Goal: Task Accomplishment & Management: Use online tool/utility

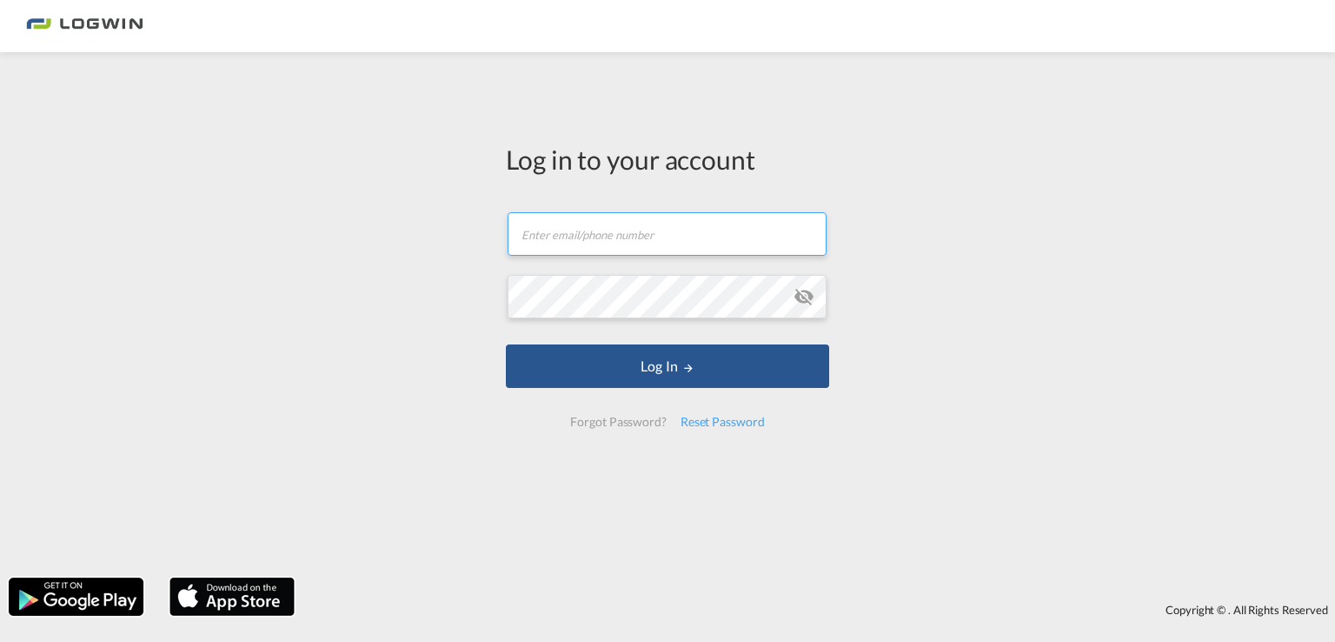
click at [660, 249] on input "text" at bounding box center [667, 233] width 319 height 43
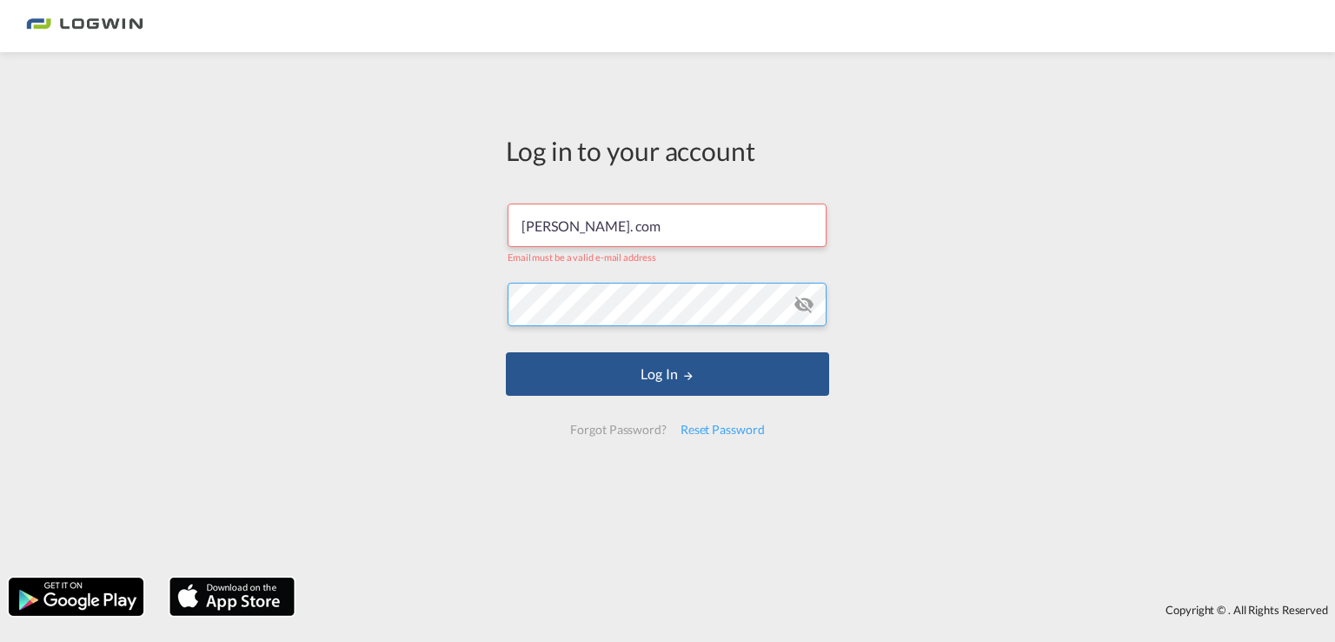
click at [506, 352] on button "Log In" at bounding box center [667, 373] width 323 height 43
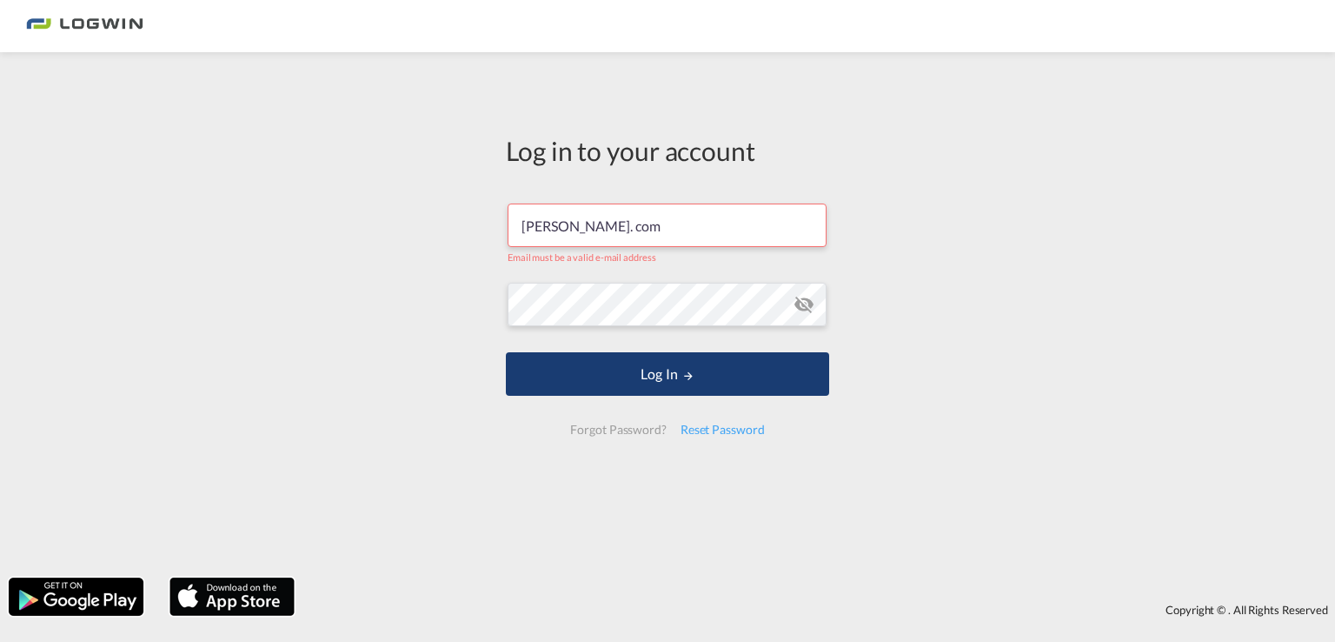
click at [672, 369] on button "Log In" at bounding box center [667, 373] width 323 height 43
click at [671, 368] on button "Log In" at bounding box center [667, 373] width 323 height 43
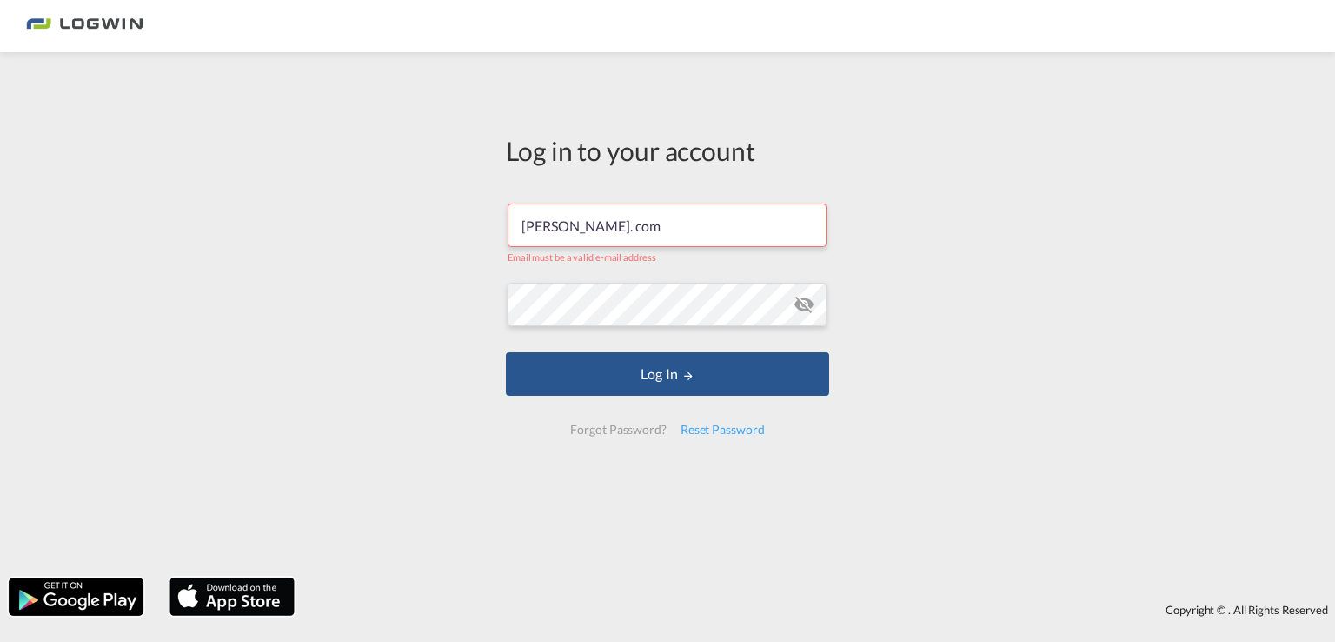
drag, startPoint x: 704, startPoint y: 215, endPoint x: 0, endPoint y: 244, distance: 704.7
click at [0, 247] on div "Log in to your account [PERSON_NAME]. com Email must be a valid e-mail address …" at bounding box center [667, 315] width 1335 height 508
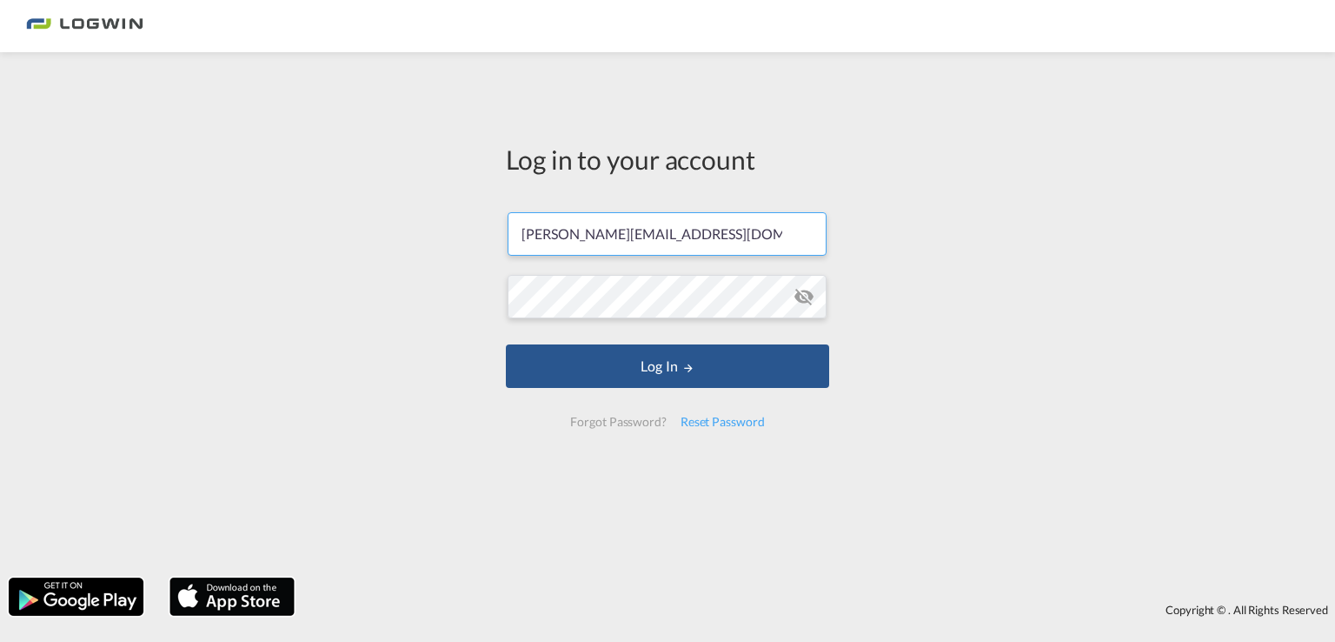
type input "[PERSON_NAME][EMAIL_ADDRESS][DOMAIN_NAME]"
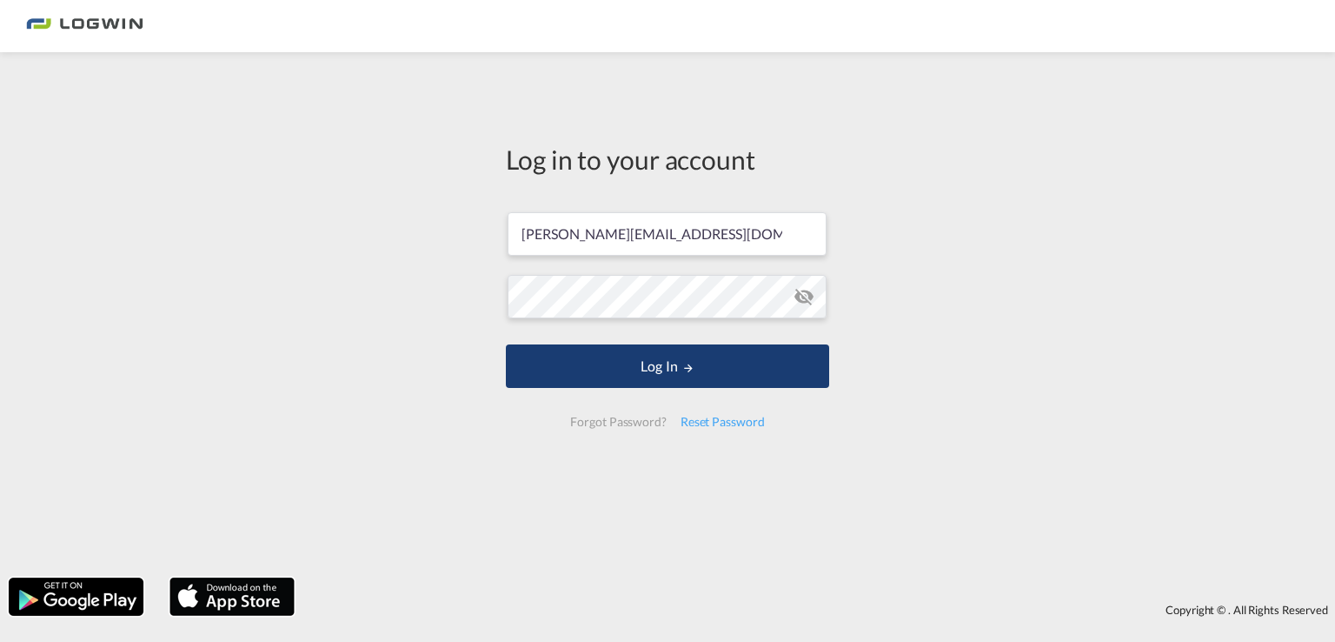
click at [622, 352] on button "Log In" at bounding box center [667, 365] width 323 height 43
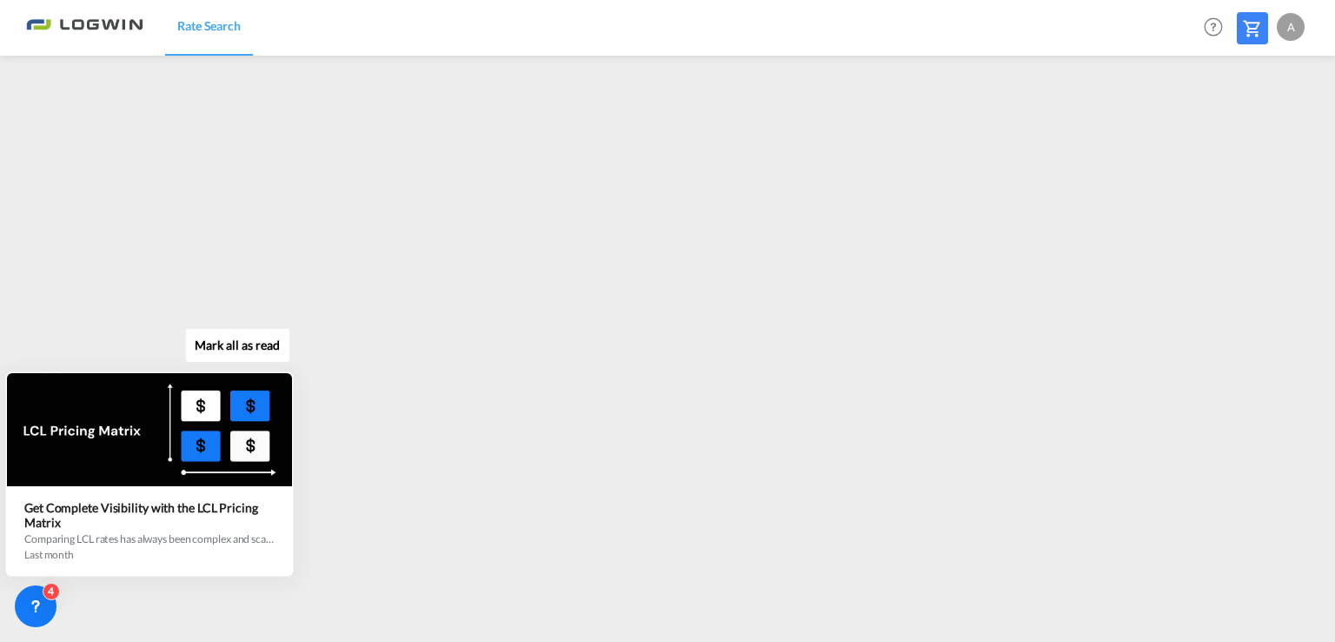
click at [240, 352] on button "Mark all as read" at bounding box center [237, 345] width 105 height 35
